Goal: Information Seeking & Learning: Learn about a topic

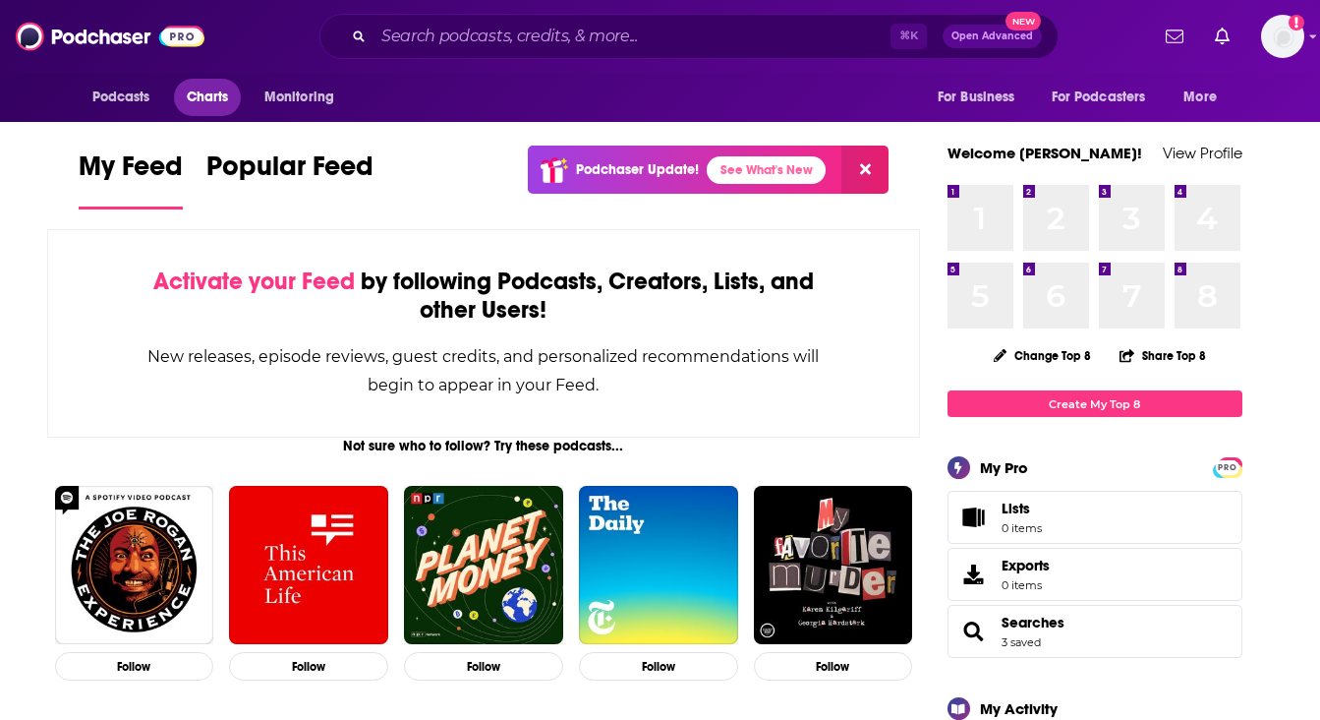
click at [201, 100] on span "Charts" at bounding box center [208, 98] width 42 height 28
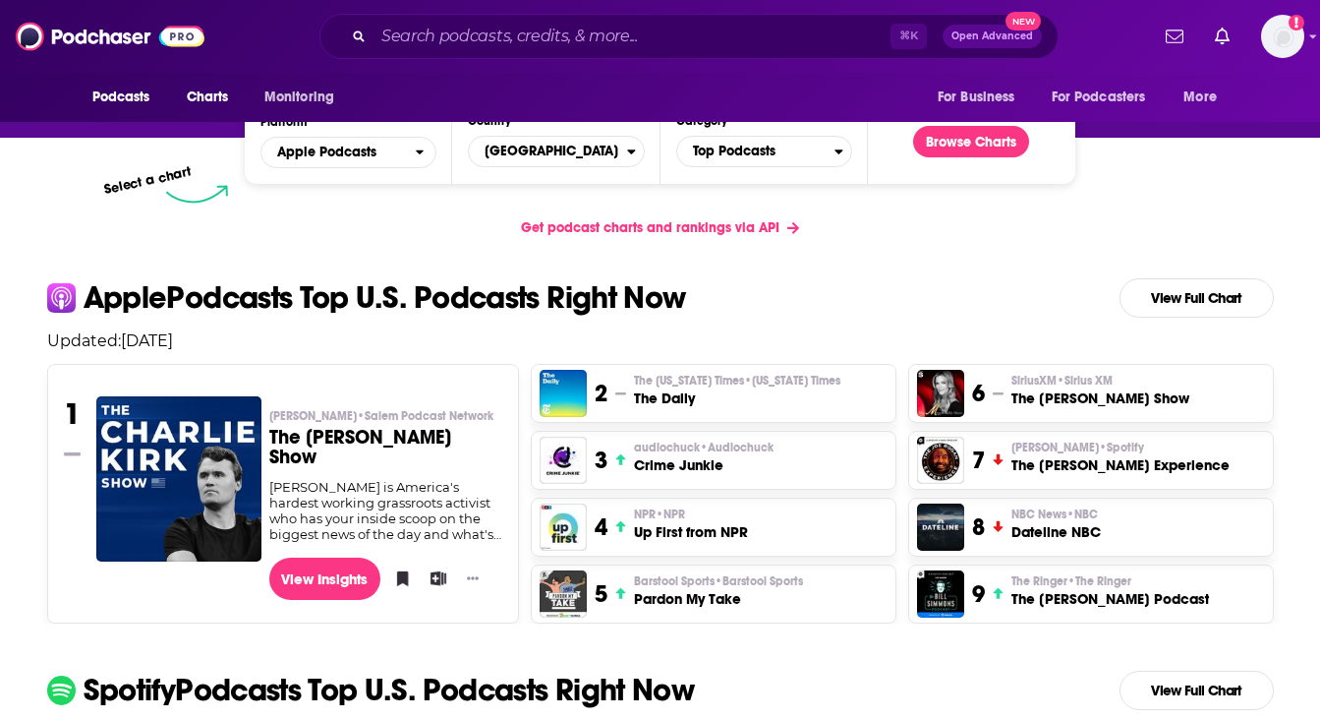
scroll to position [317, 0]
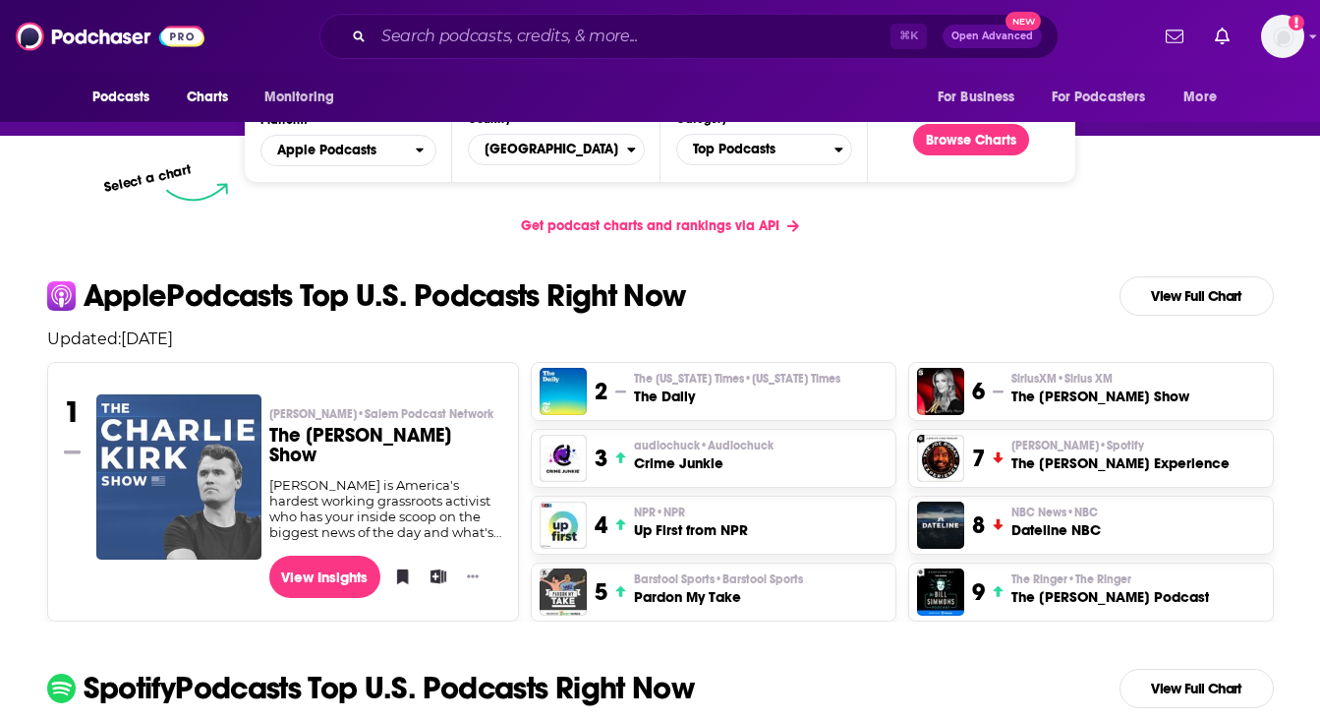
click at [216, 446] on img "The Charlie Kirk Show" at bounding box center [178, 476] width 165 height 165
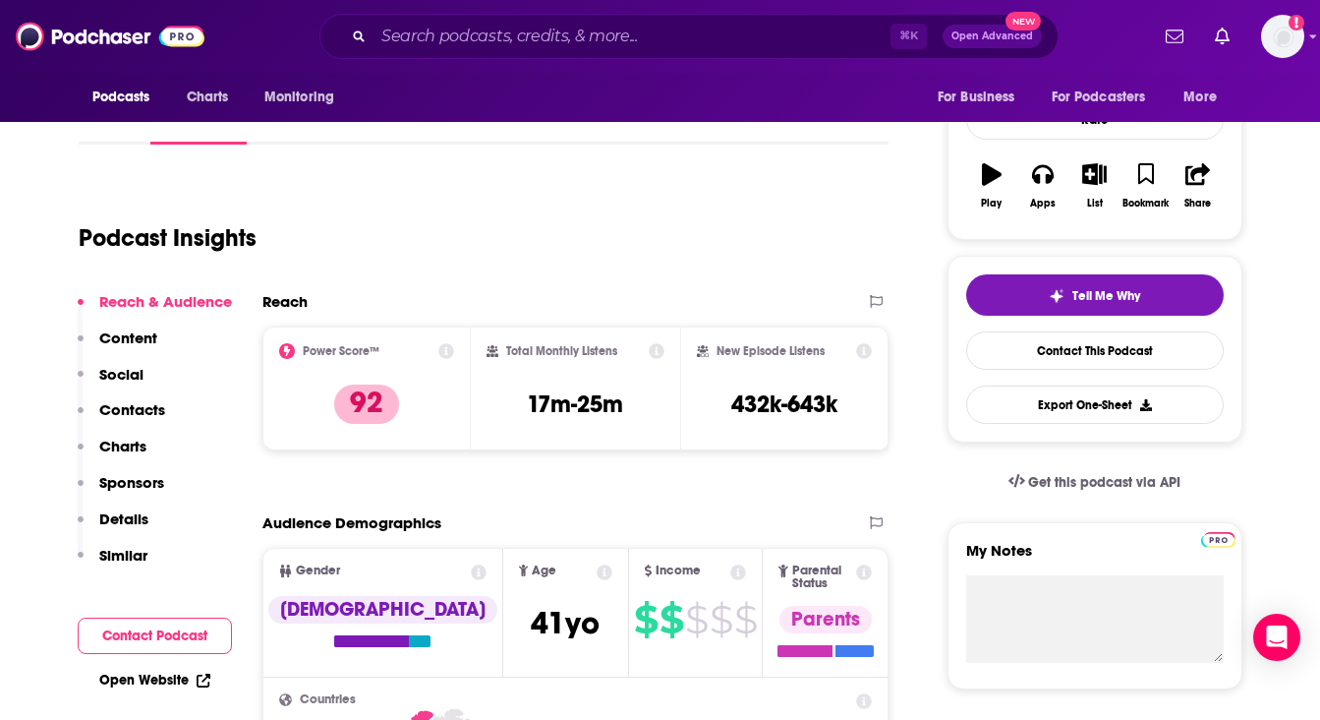
scroll to position [271, 0]
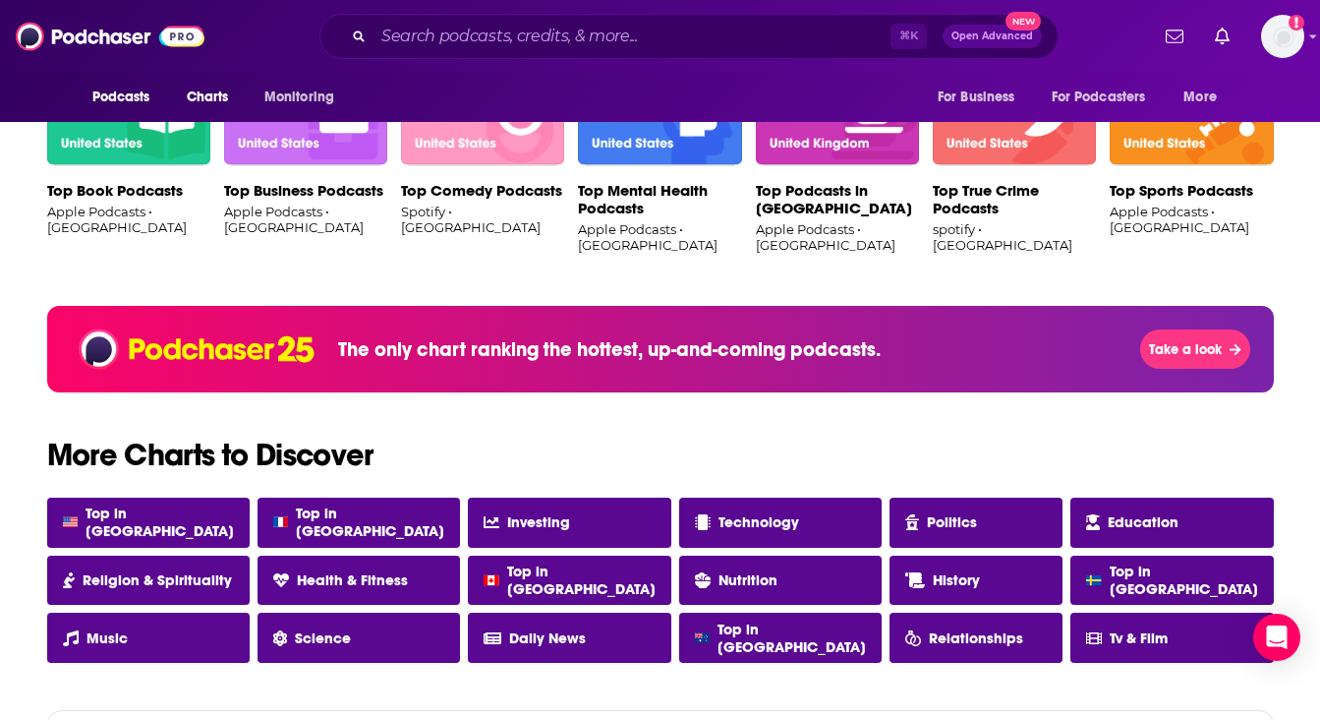
scroll to position [1435, 0]
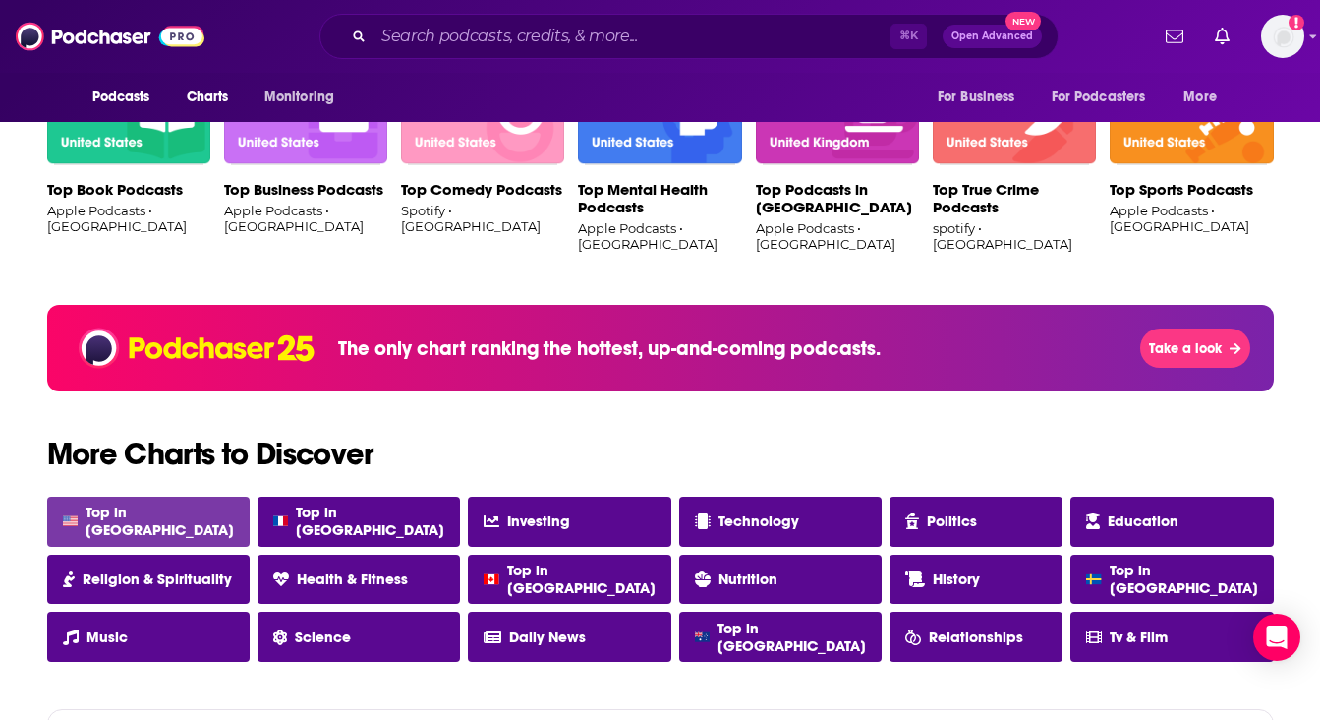
click at [186, 513] on link "Top in [GEOGRAPHIC_DATA]" at bounding box center [148, 521] width 202 height 50
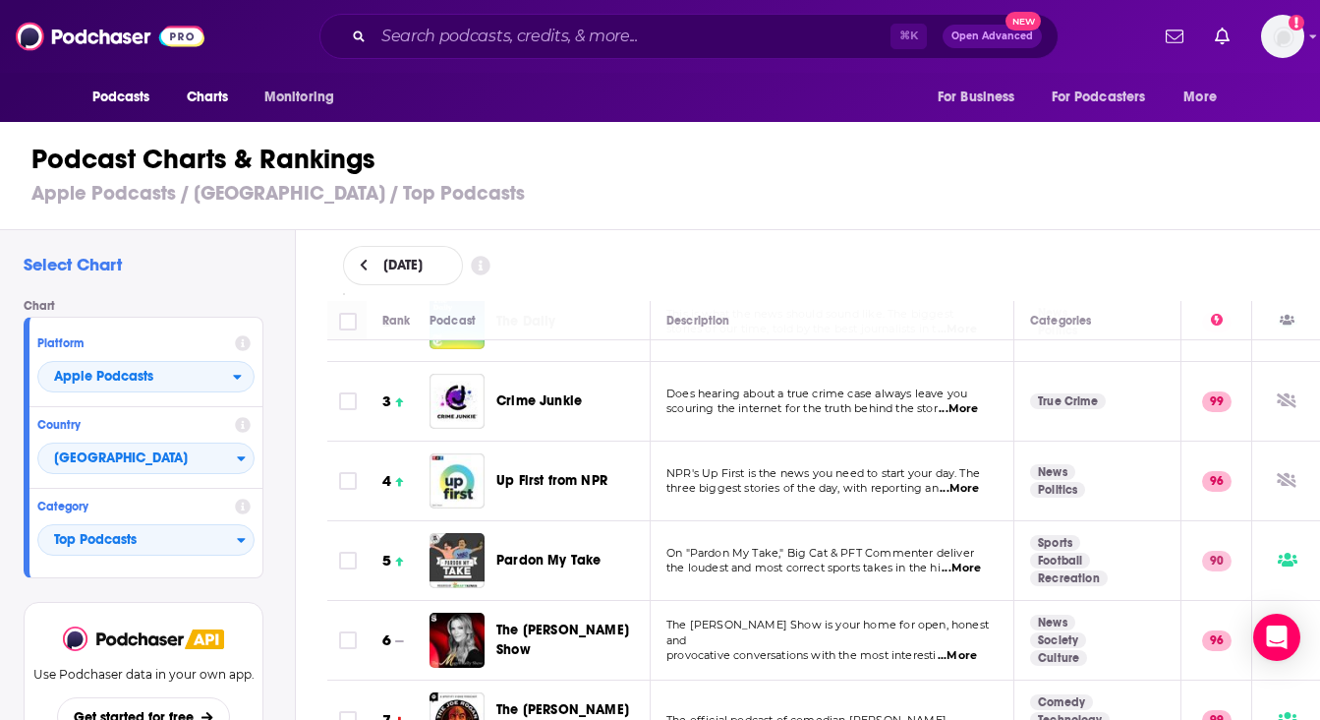
scroll to position [144, 0]
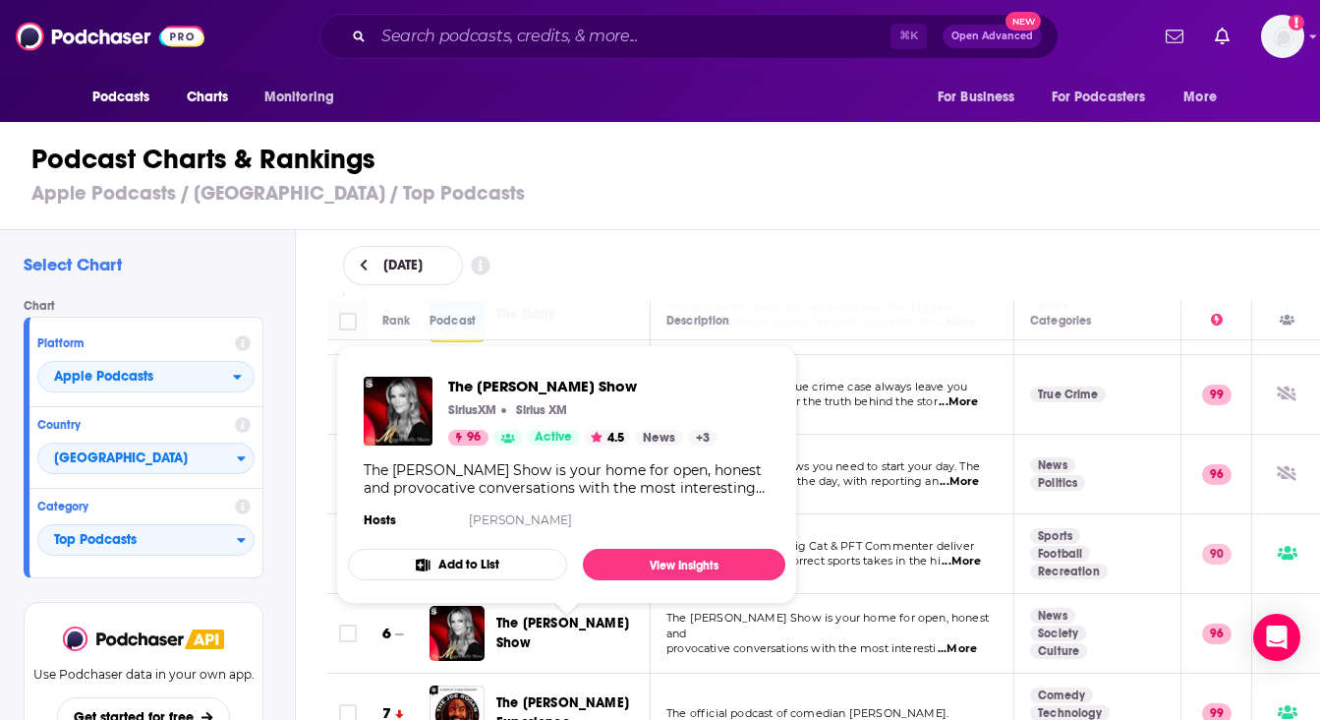
click at [572, 629] on span "The [PERSON_NAME] Show" at bounding box center [562, 632] width 133 height 36
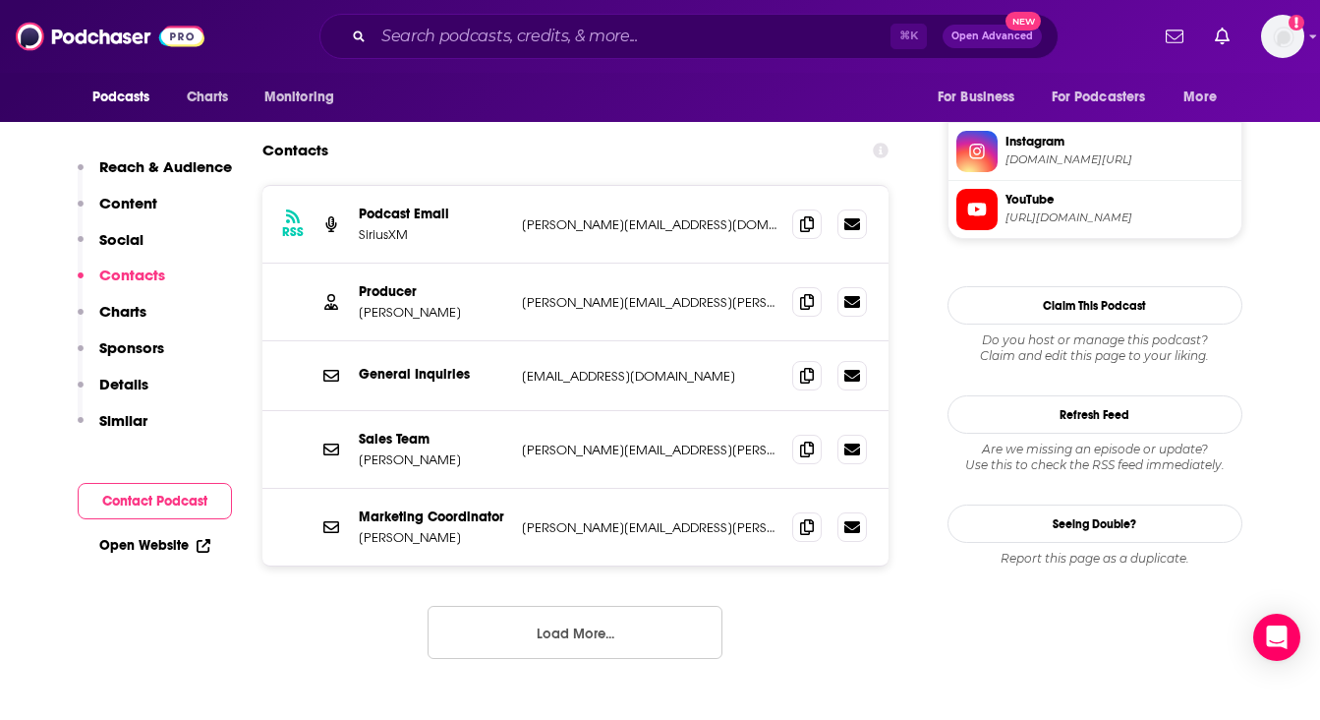
scroll to position [1993, 0]
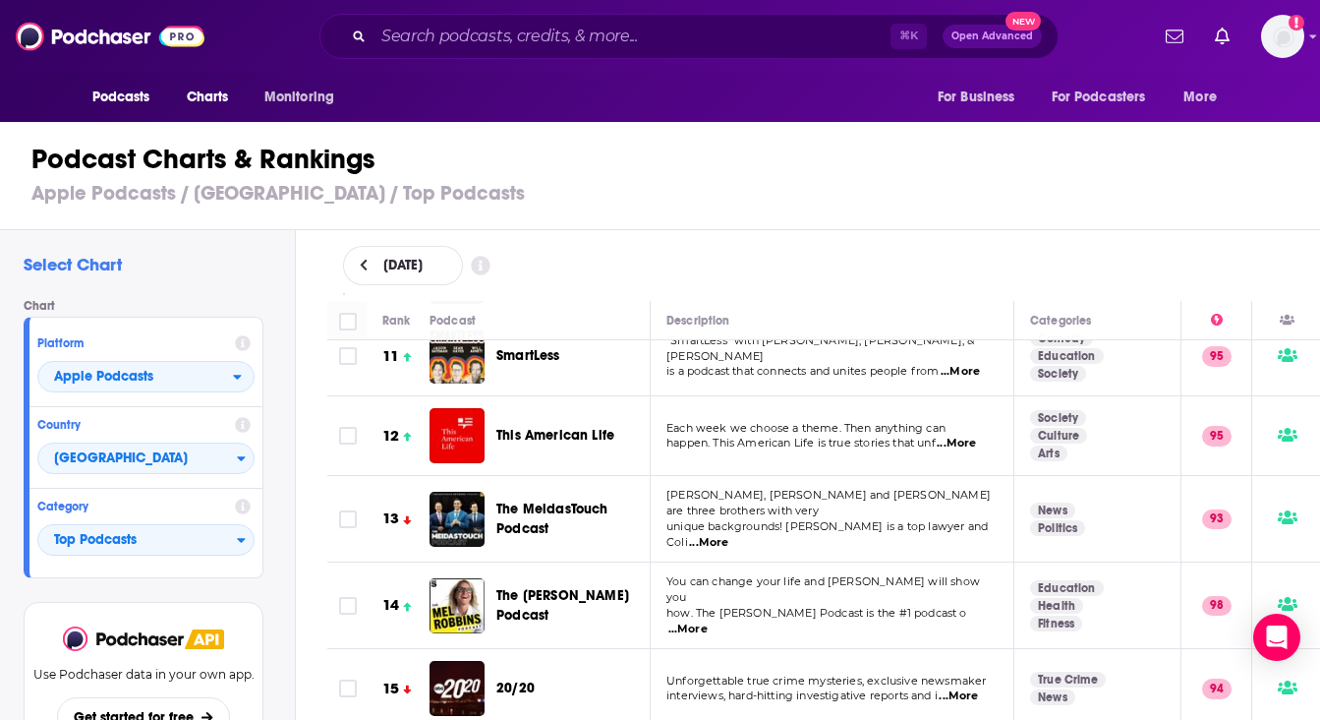
scroll to position [836, 0]
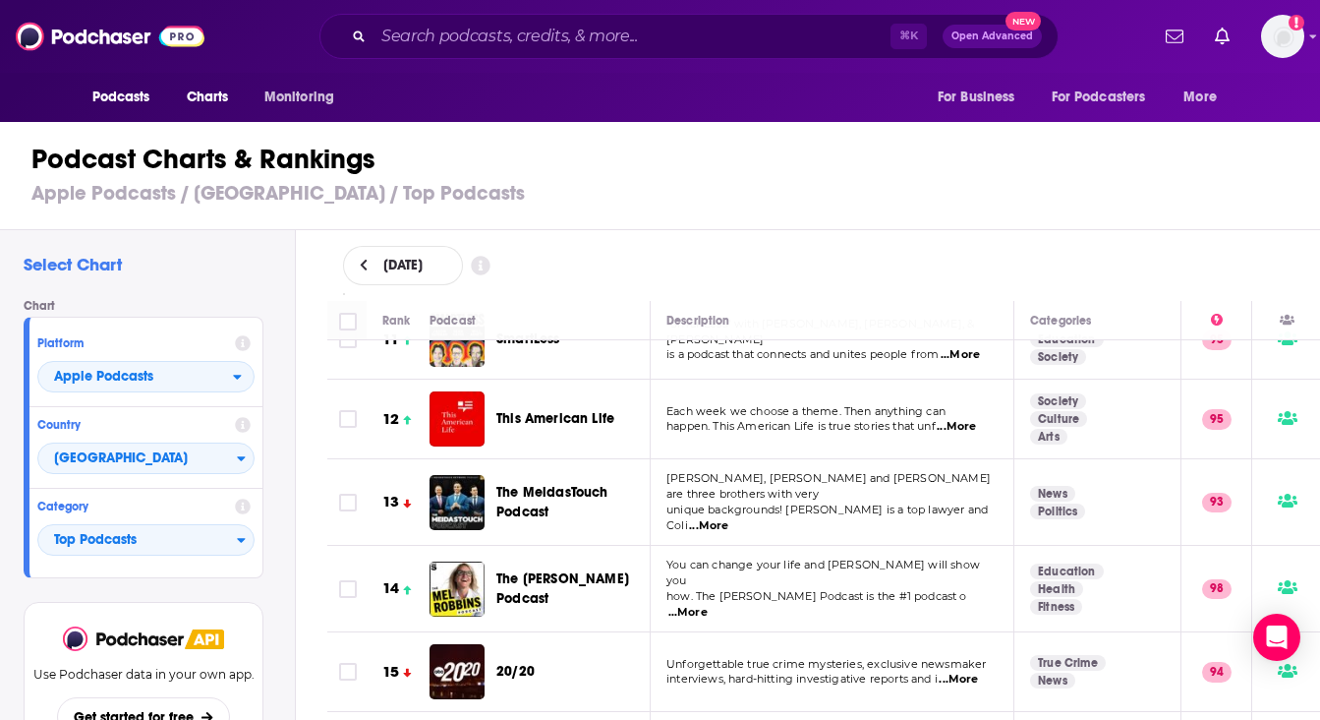
click at [852, 486] on span "[PERSON_NAME], [PERSON_NAME] and [PERSON_NAME] are three brothers with very" at bounding box center [828, 485] width 324 height 29
click at [728, 518] on span "...More" at bounding box center [708, 526] width 39 height 16
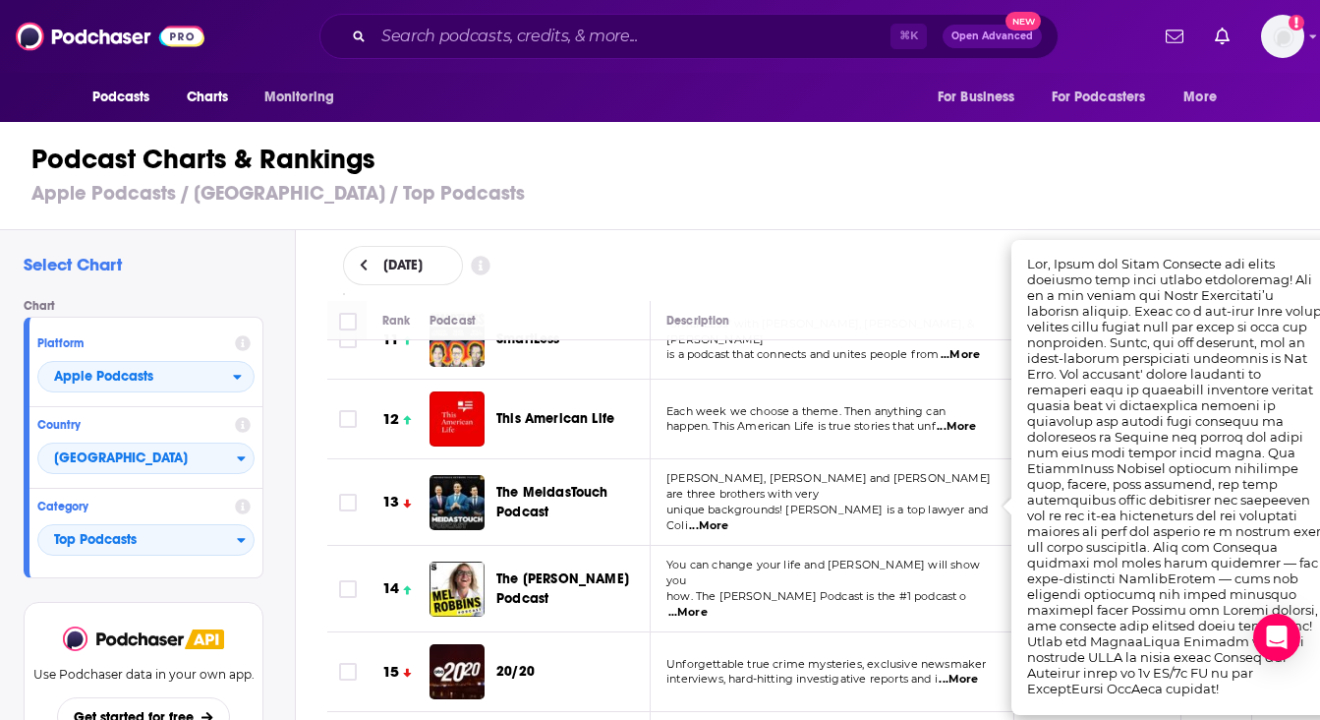
click at [786, 604] on td "You can change your life and [PERSON_NAME] will show you how. The [PERSON_NAME]…" at bounding box center [833, 589] width 364 height 86
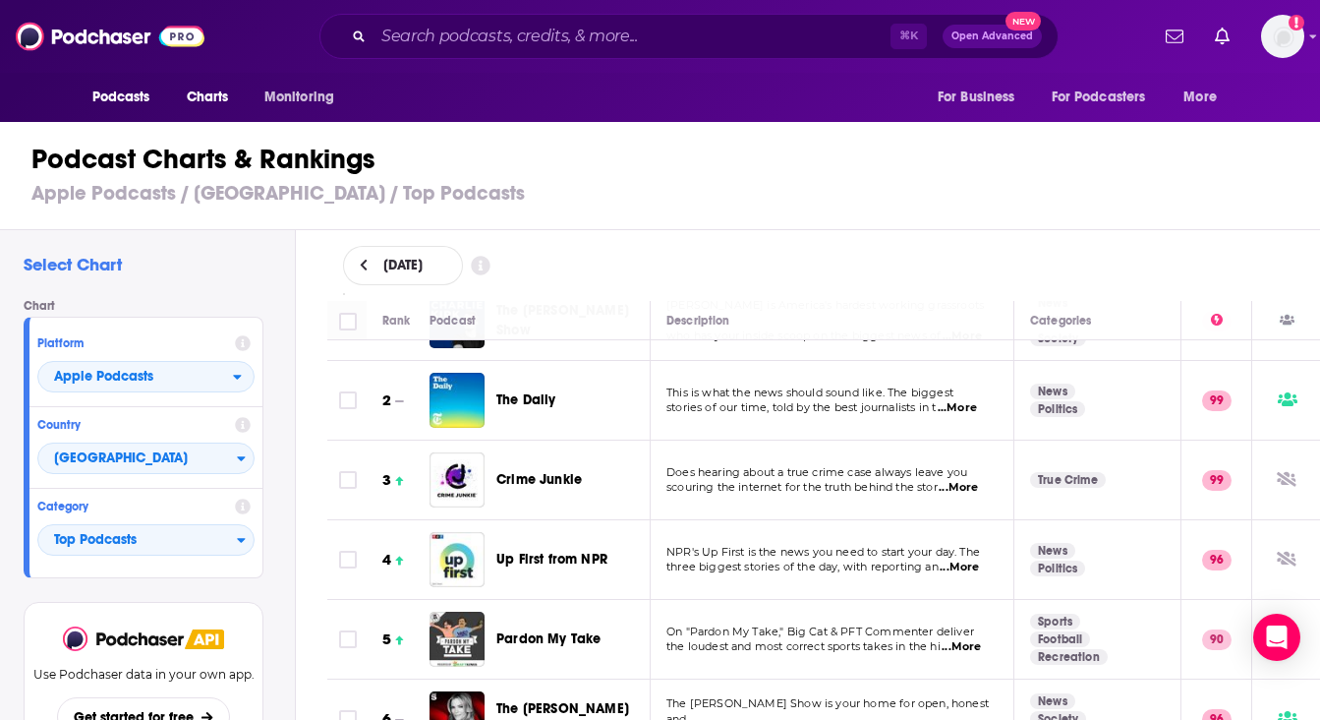
scroll to position [0, 0]
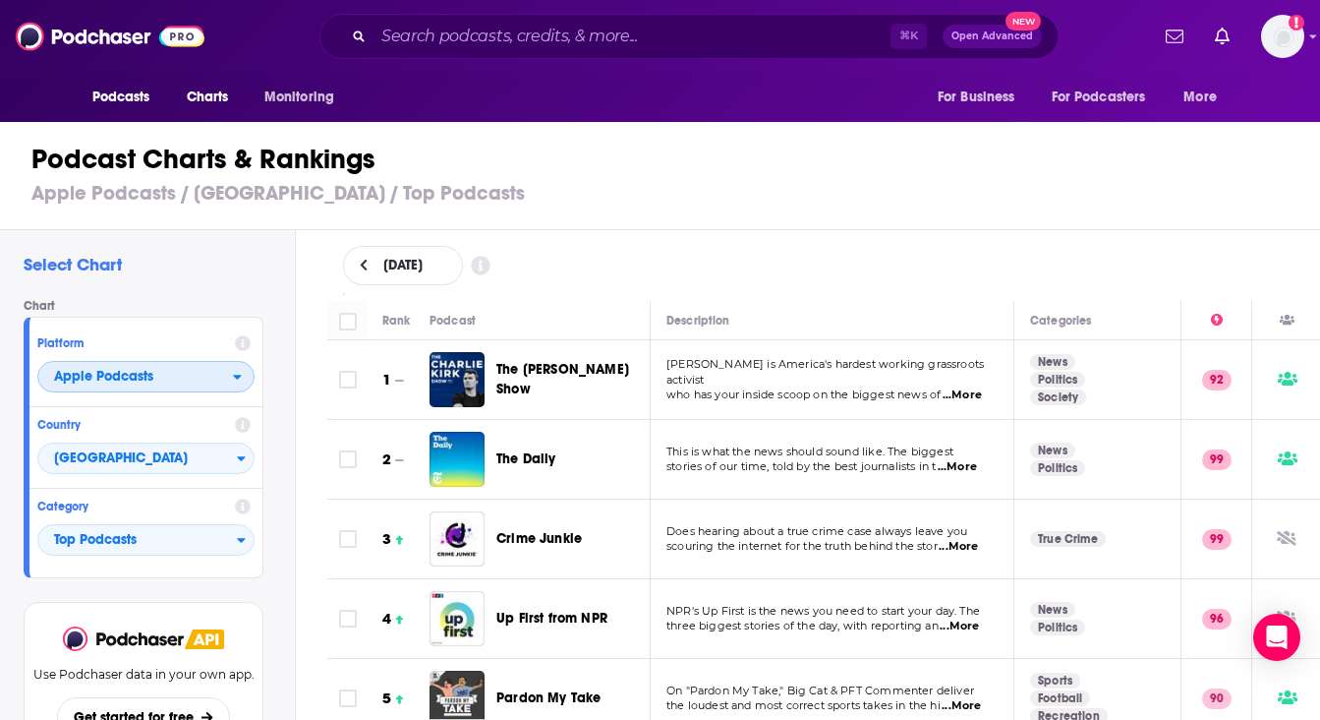
click at [144, 382] on span "Apple Podcasts" at bounding box center [103, 377] width 99 height 14
click at [142, 433] on span "Spotify" at bounding box center [145, 437] width 192 height 12
